Goal: Task Accomplishment & Management: Manage account settings

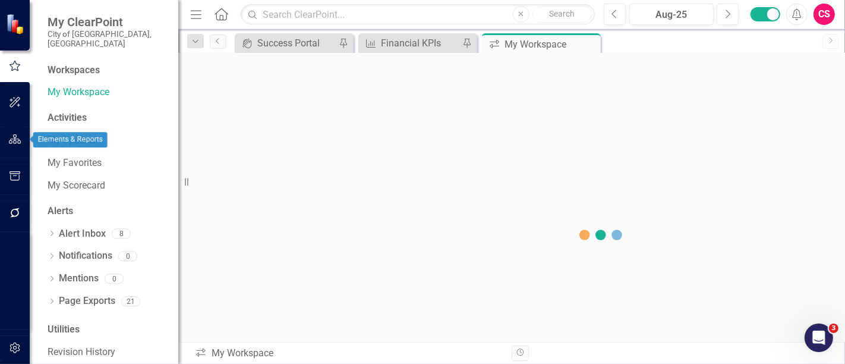
click at [15, 138] on icon "button" at bounding box center [15, 139] width 12 height 10
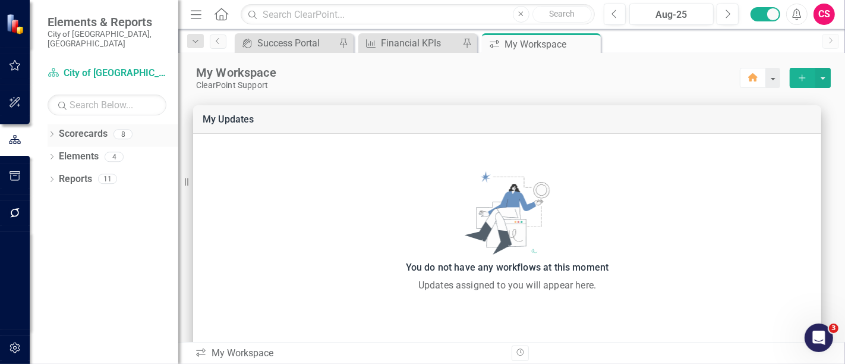
click at [51, 132] on icon "Dropdown" at bounding box center [52, 135] width 8 height 7
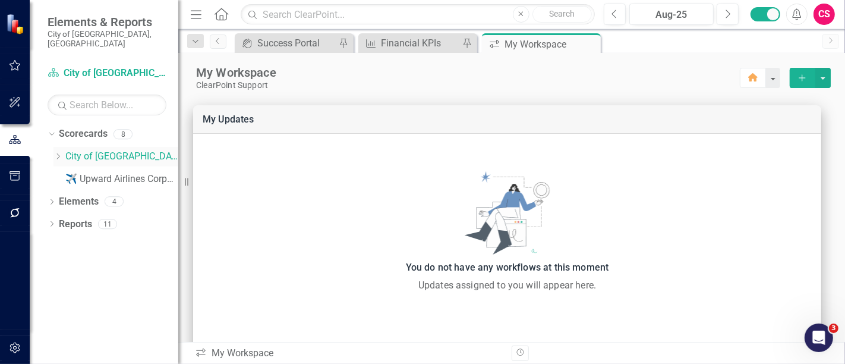
click at [58, 152] on div "Dropdown" at bounding box center [57, 157] width 9 height 10
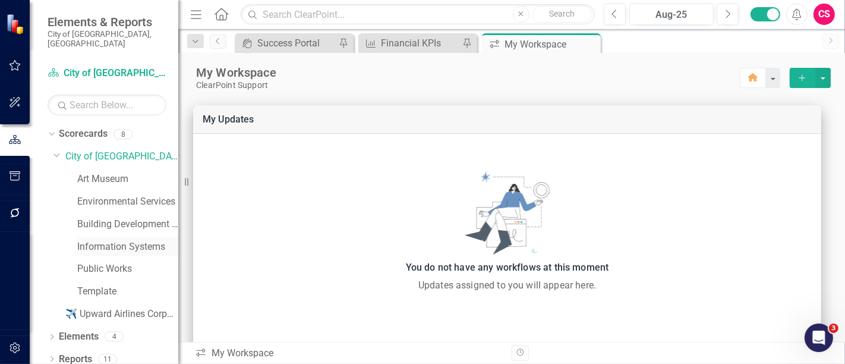
click at [116, 240] on link "Information Systems" at bounding box center [127, 247] width 101 height 14
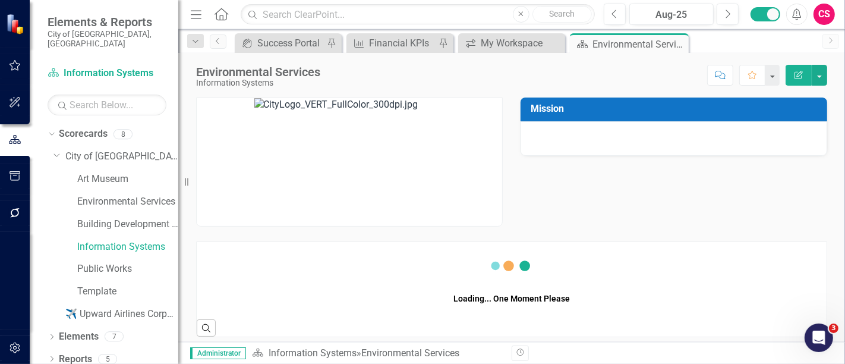
click at [804, 75] on icon "Edit Report" at bounding box center [798, 75] width 11 height 8
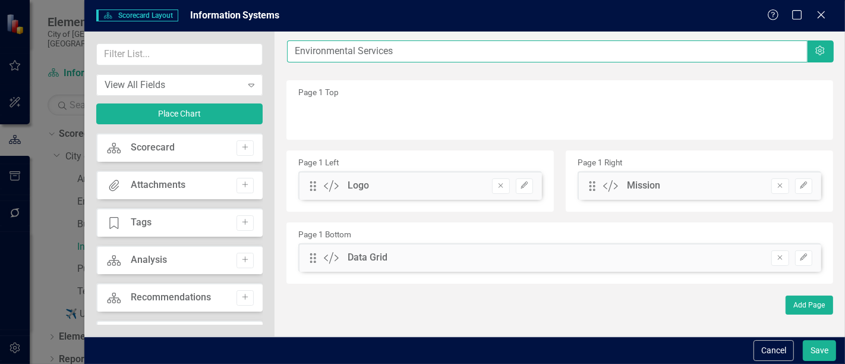
click at [321, 51] on input "Environmental Services" at bounding box center [547, 51] width 520 height 22
type input "Information Systems"
click at [803, 340] on button "Save" at bounding box center [819, 350] width 33 height 21
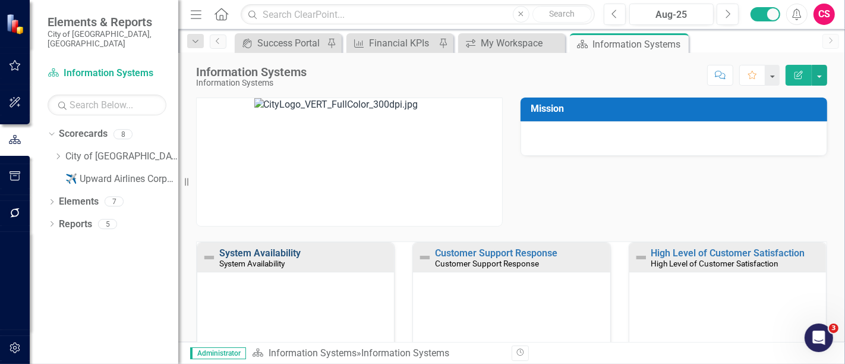
click at [245, 248] on link "System Availability" at bounding box center [259, 252] width 81 height 11
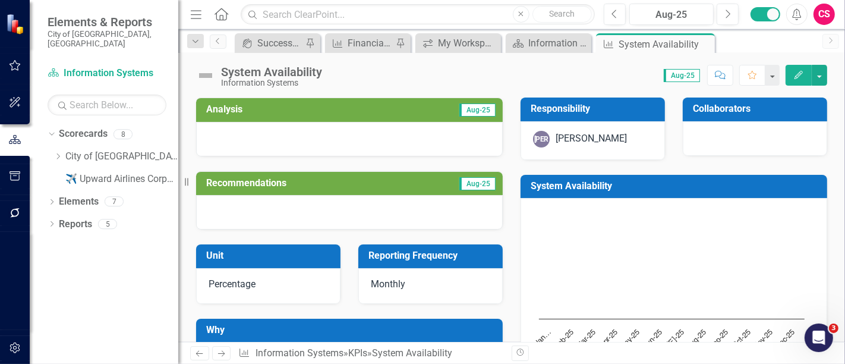
click at [282, 74] on div "System Availability" at bounding box center [271, 71] width 101 height 13
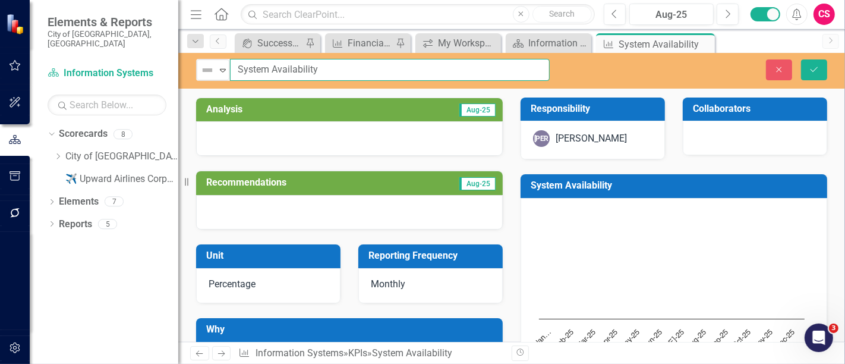
click at [282, 74] on input "System Availability" at bounding box center [390, 70] width 320 height 22
paste input "Maintain system availability for mission critical IS services at least 99.9% of…"
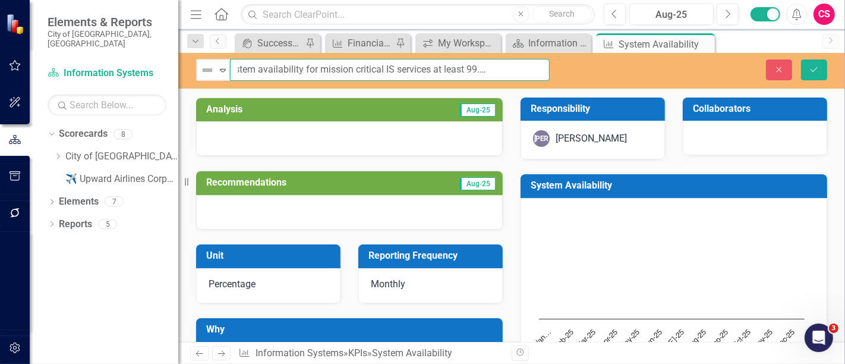
type input "Maintain system availability for mission critical IS services at least 99.9% of…"
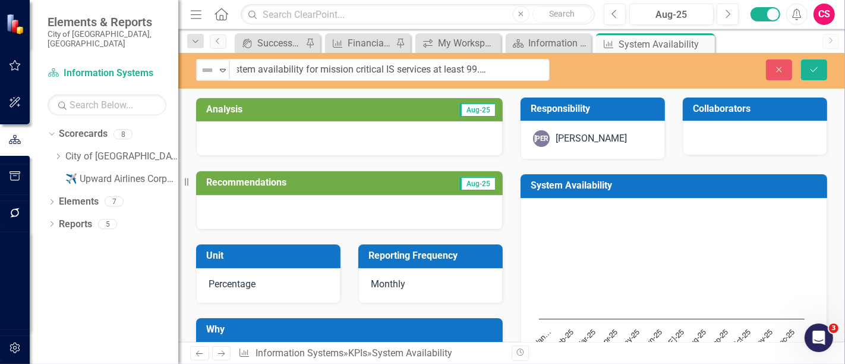
click at [647, 200] on div "Chart Combination chart with 2 data series. System Availability (Chart Type: Co…" at bounding box center [674, 298] width 307 height 200
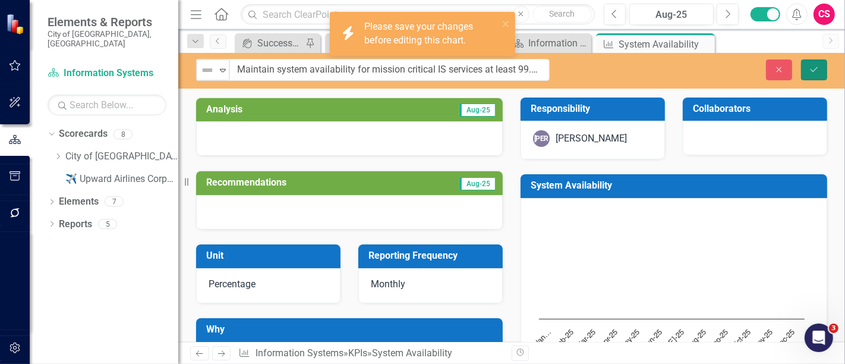
click at [820, 65] on button "Save" at bounding box center [814, 69] width 26 height 21
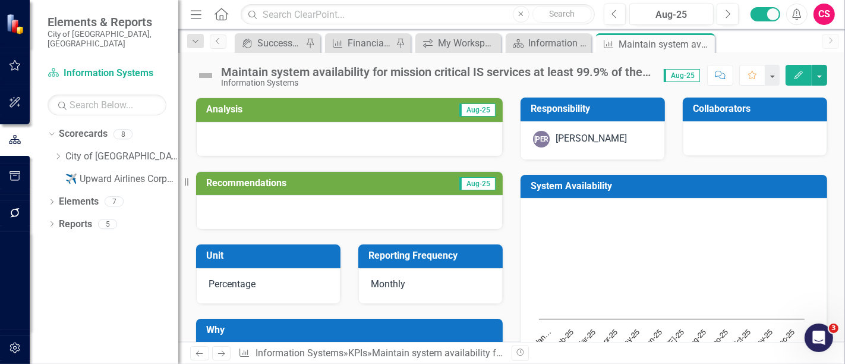
click at [674, 187] on h3 "System Availability" at bounding box center [676, 186] width 291 height 11
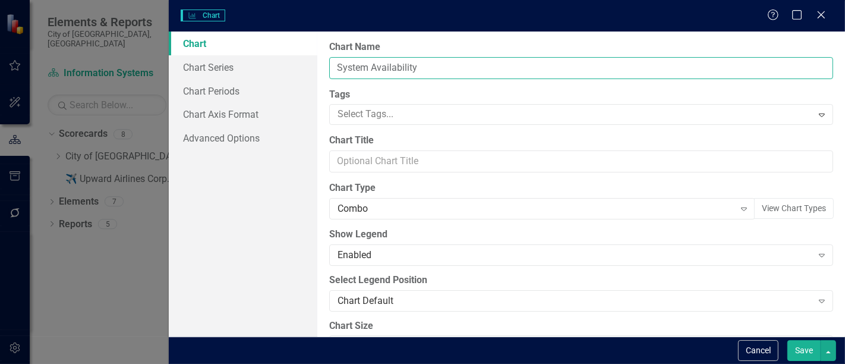
click at [440, 67] on input "System Availability" at bounding box center [581, 68] width 504 height 22
paste input "Maintain system availability for mission critical IS services at least 99.9% of…"
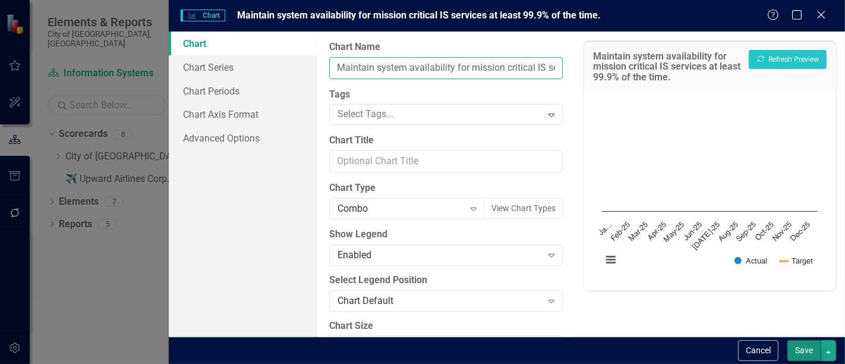
type input "Maintain system availability for mission critical IS services at least 99.9% of…"
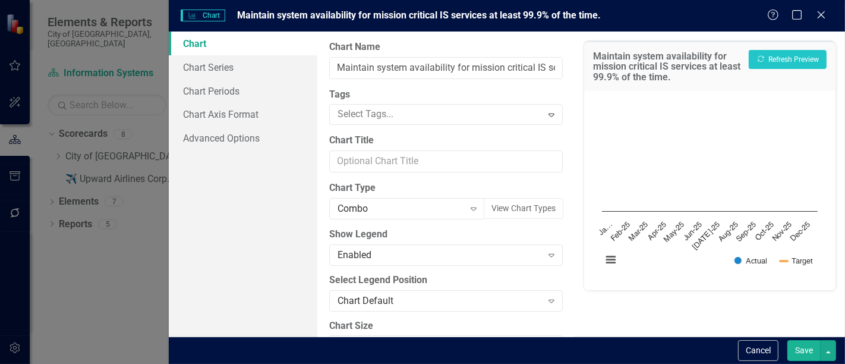
click at [808, 354] on button "Save" at bounding box center [803, 350] width 33 height 21
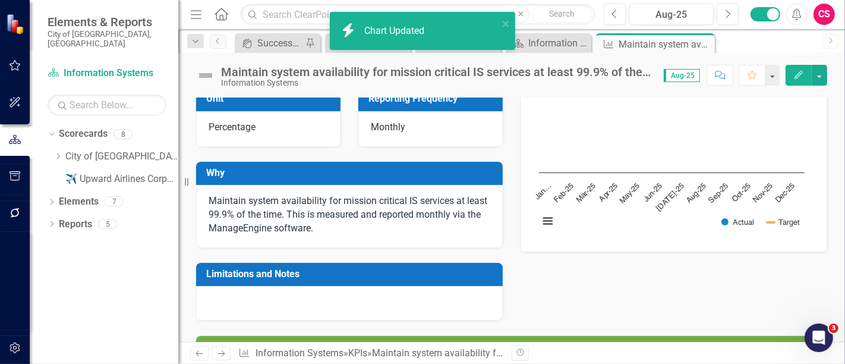
scroll to position [157, 0]
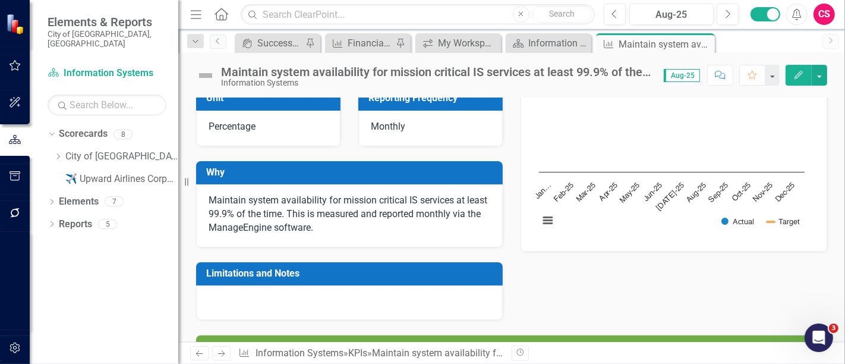
click at [220, 357] on icon "Next" at bounding box center [221, 353] width 10 height 8
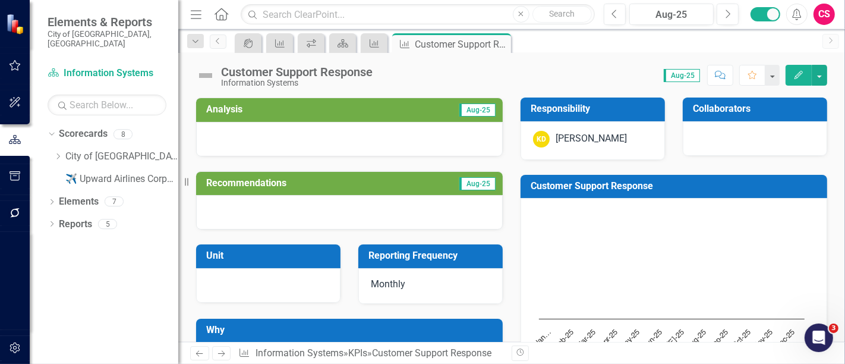
click at [307, 72] on div "Customer Support Response" at bounding box center [297, 71] width 152 height 13
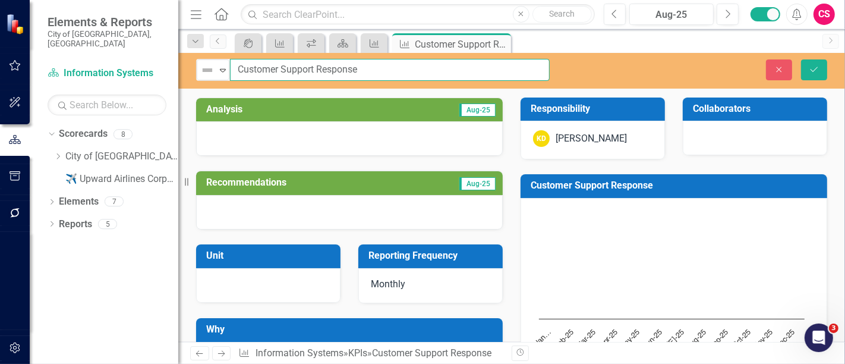
click at [307, 72] on input "Customer Support Response" at bounding box center [390, 70] width 320 height 22
paste input "IS will respond to customer inquiries (via phone, email, or automated ticketing…"
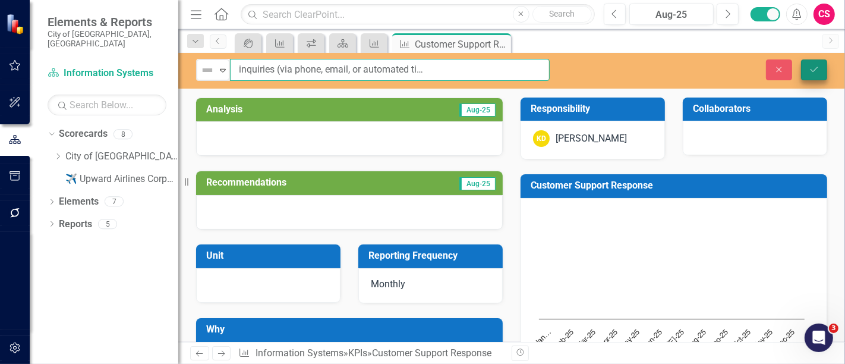
type input "IS will respond to customer inquiries (via phone, email, or automated ticketing…"
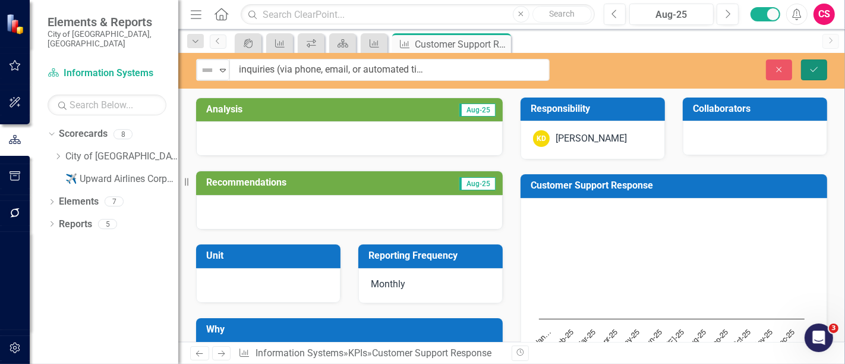
click at [821, 78] on button "Save" at bounding box center [814, 69] width 26 height 21
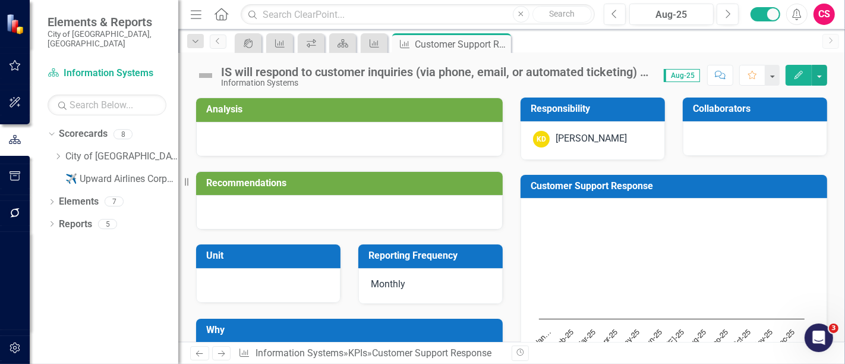
click at [697, 206] on div "Chart Combination chart with 2 data series. Customer Support Response (Chart Ty…" at bounding box center [674, 298] width 307 height 200
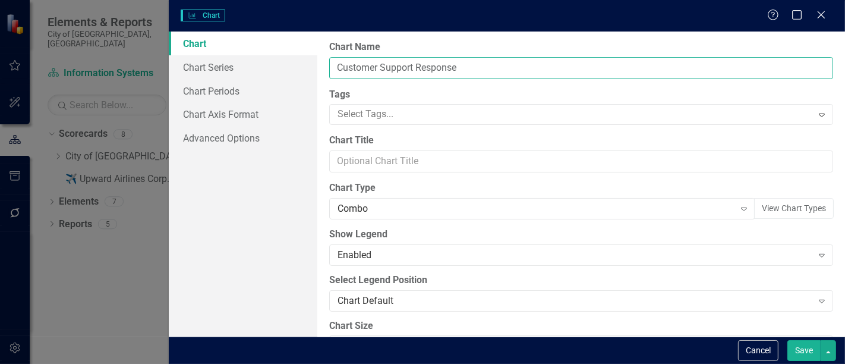
click at [356, 63] on input "Customer Support Response" at bounding box center [581, 68] width 504 height 22
paste input "IS will respond to customer inquiries (via phone, email, or automated ticketing…"
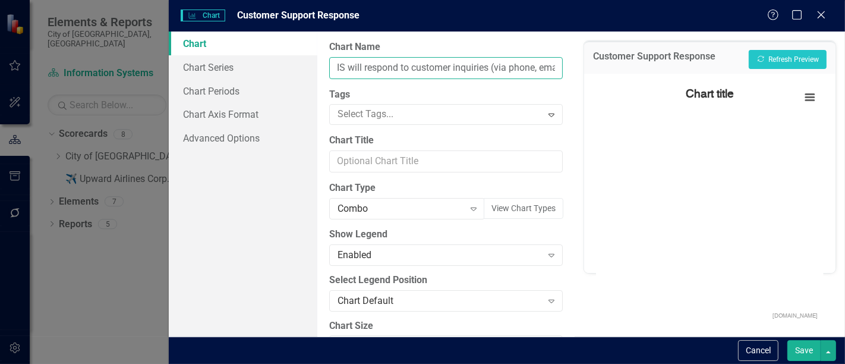
scroll to position [0, 215]
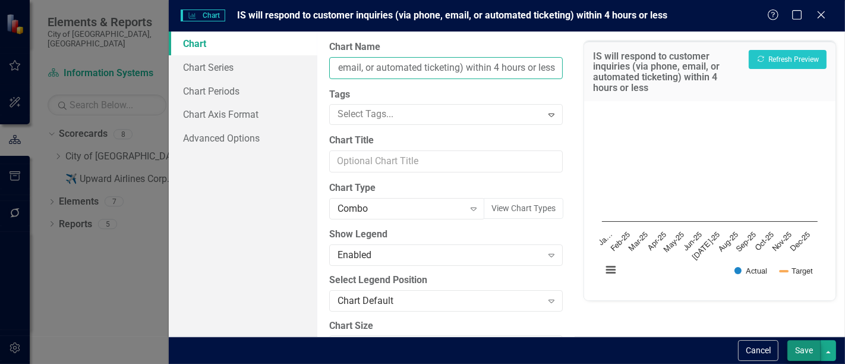
type input "IS will respond to customer inquiries (via phone, email, or automated ticketing…"
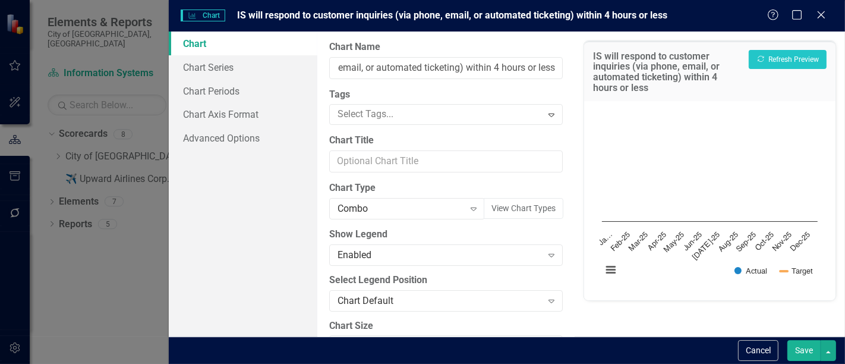
scroll to position [0, 0]
click at [801, 354] on button "Save" at bounding box center [803, 350] width 33 height 21
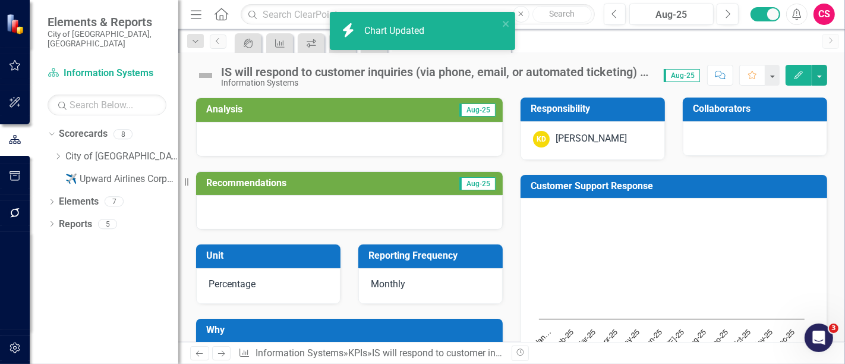
click at [221, 352] on icon "Next" at bounding box center [221, 353] width 10 height 8
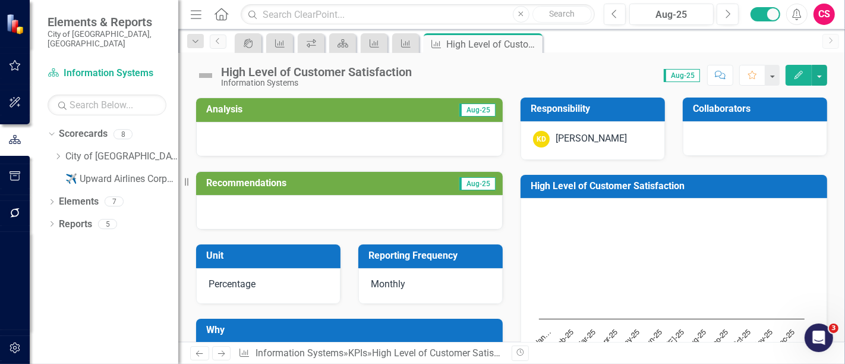
click at [344, 70] on div "High Level of Customer Satisfaction" at bounding box center [316, 71] width 191 height 13
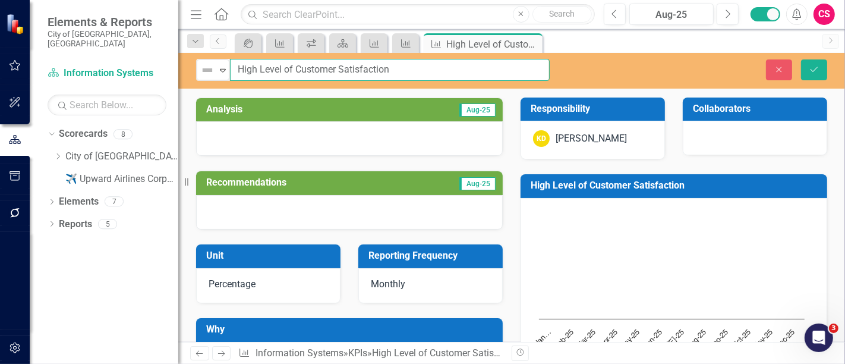
click at [344, 70] on input "High Level of Customer Satisfaction" at bounding box center [390, 70] width 320 height 22
paste input "Provide a high level of customer satisfaction at least 95% of the time."
type input "Provide a high level of customer satisfaction at least 95% of the time."
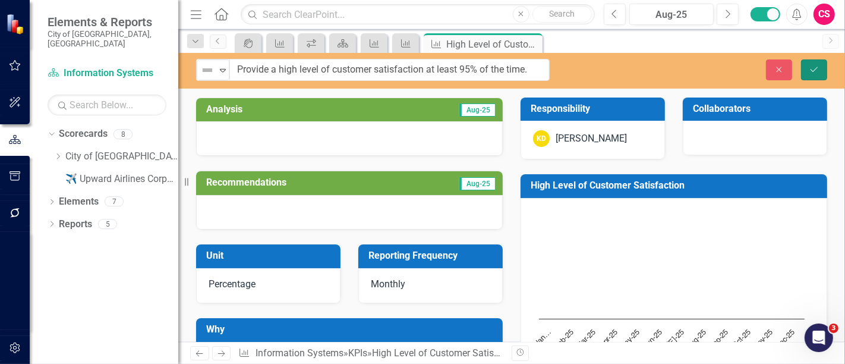
click at [811, 77] on button "Save" at bounding box center [814, 69] width 26 height 21
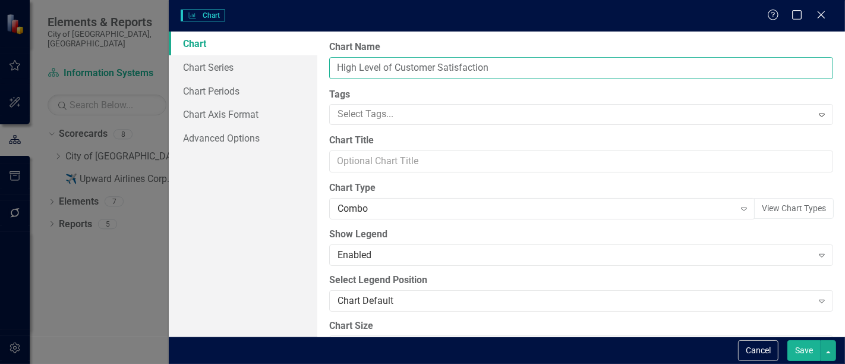
click at [406, 70] on input "High Level of Customer Satisfaction" at bounding box center [581, 68] width 504 height 22
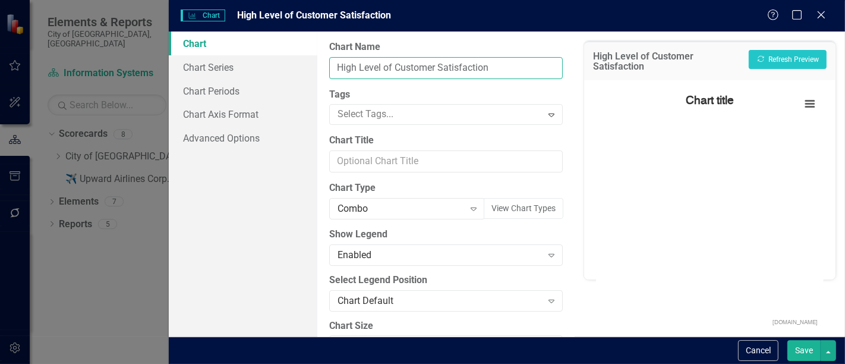
click at [406, 70] on input "High Level of Customer Satisfaction" at bounding box center [446, 68] width 234 height 22
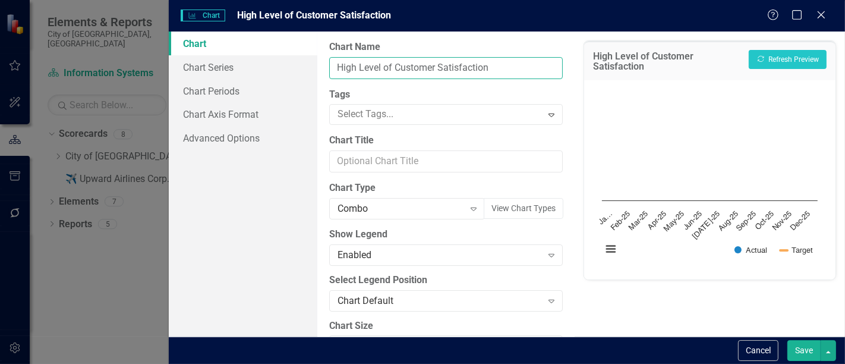
click at [406, 70] on input "High Level of Customer Satisfaction" at bounding box center [446, 68] width 234 height 22
paste input "Provide a high level of customer satisfaction at least 95% of the time."
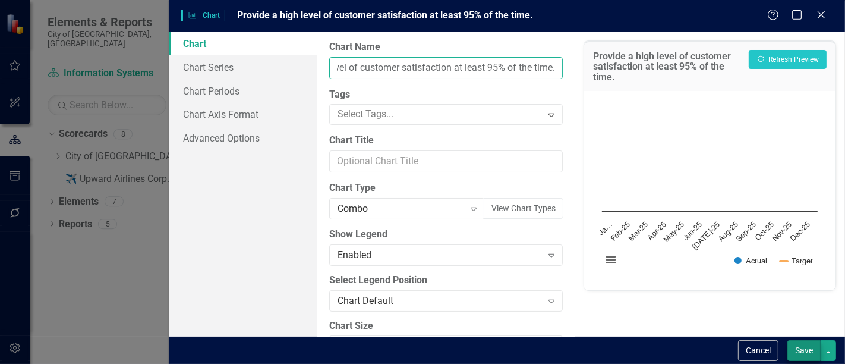
type input "Provide a high level of customer satisfaction at least 95% of the time."
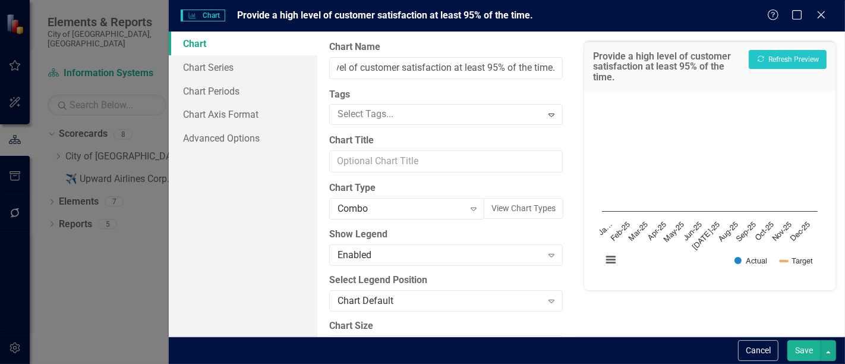
scroll to position [0, 0]
click at [806, 344] on button "Save" at bounding box center [803, 350] width 33 height 21
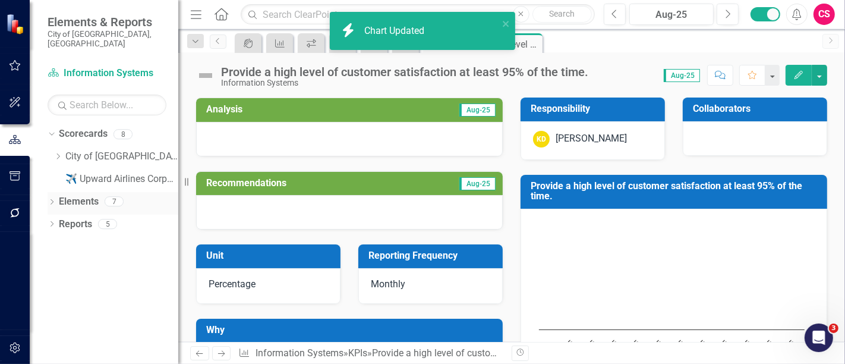
click at [85, 195] on link "Elements" at bounding box center [79, 202] width 40 height 14
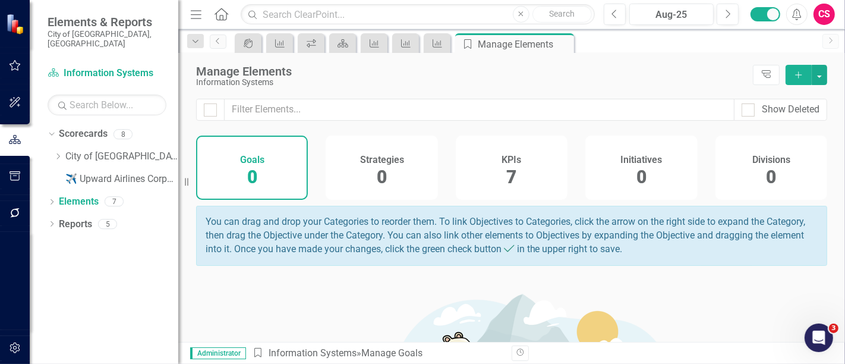
click at [745, 174] on div "Divisions 0" at bounding box center [772, 168] width 112 height 64
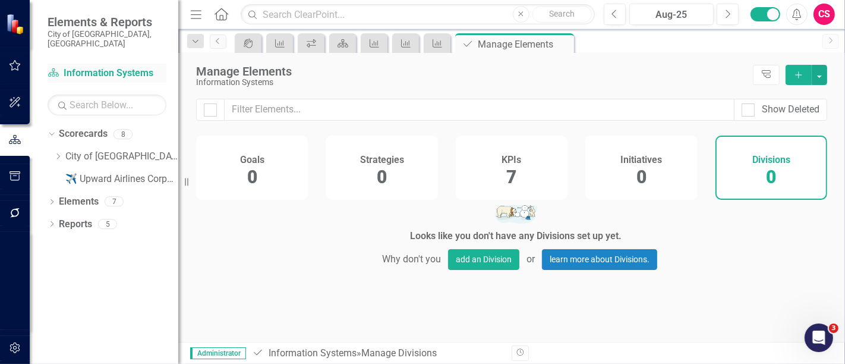
click at [117, 64] on div "Scorecard Information Systems" at bounding box center [107, 74] width 119 height 20
click at [116, 67] on link "Scorecard Information Systems" at bounding box center [107, 74] width 119 height 14
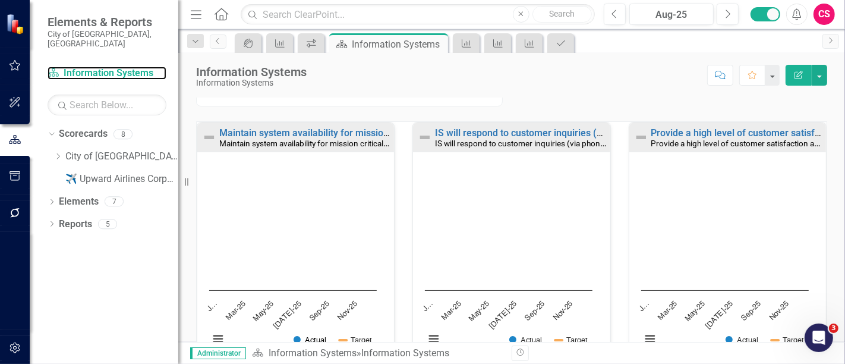
scroll to position [112, 0]
